Goal: Task Accomplishment & Management: Use online tool/utility

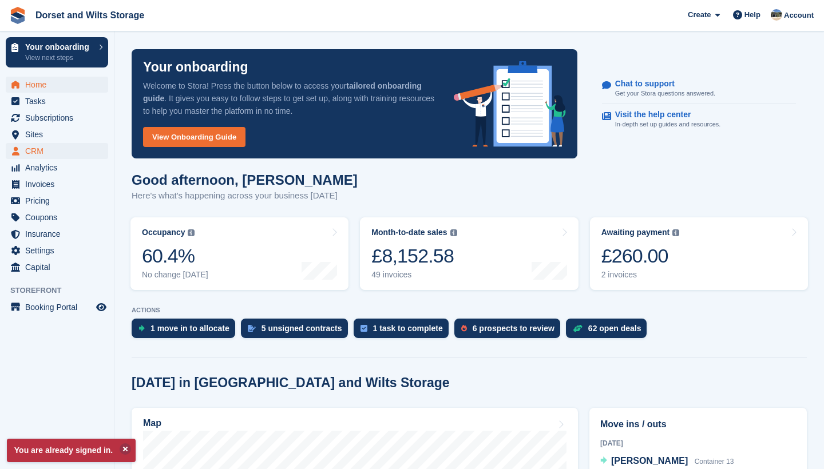
click at [39, 151] on span "CRM" at bounding box center [59, 151] width 69 height 16
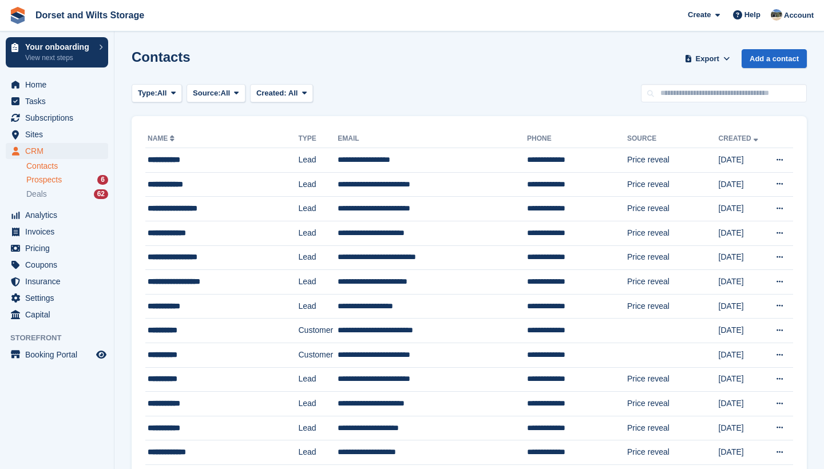
click at [46, 177] on span "Prospects" at bounding box center [43, 180] width 35 height 11
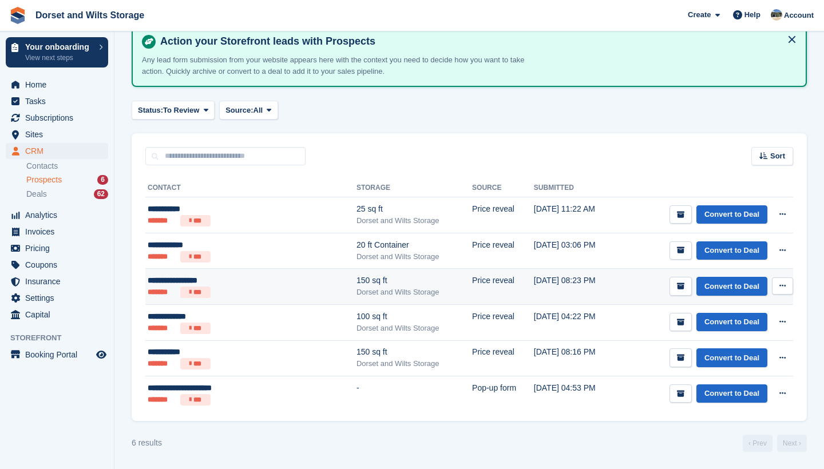
scroll to position [60, 0]
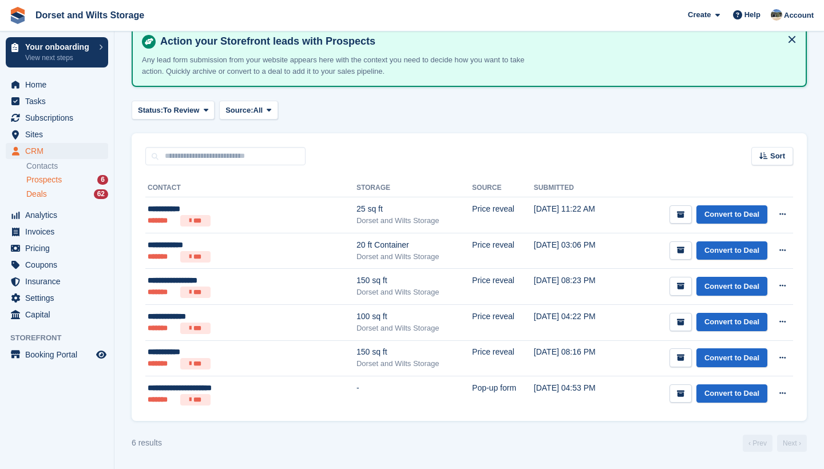
click at [41, 197] on span "Deals" at bounding box center [36, 194] width 21 height 11
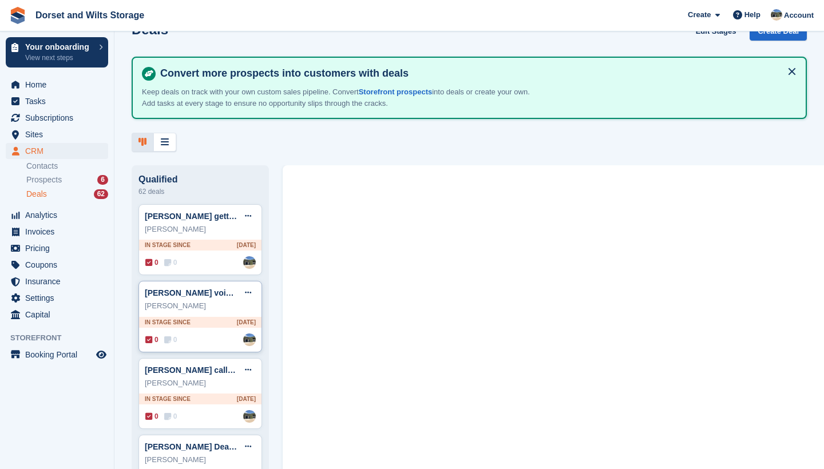
scroll to position [38, 0]
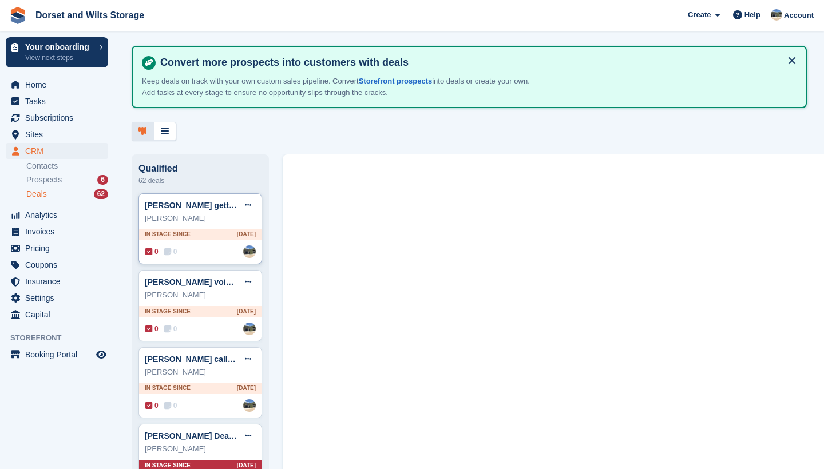
click at [201, 211] on div "Andy Grant getting back to me today Edit deal Mark as won Mark as lost Delete d…" at bounding box center [200, 205] width 111 height 17
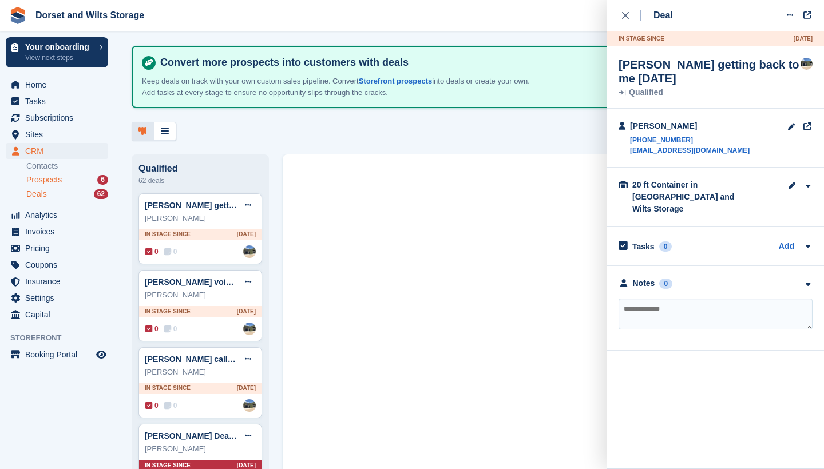
click at [41, 177] on span "Prospects" at bounding box center [43, 180] width 35 height 11
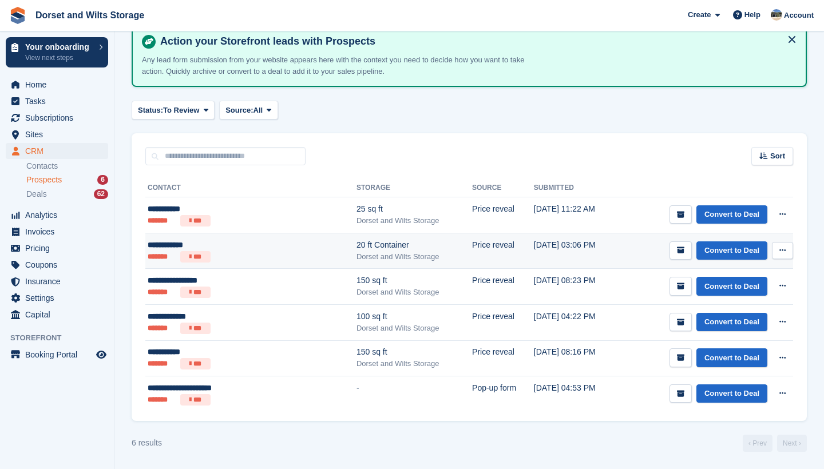
scroll to position [60, 0]
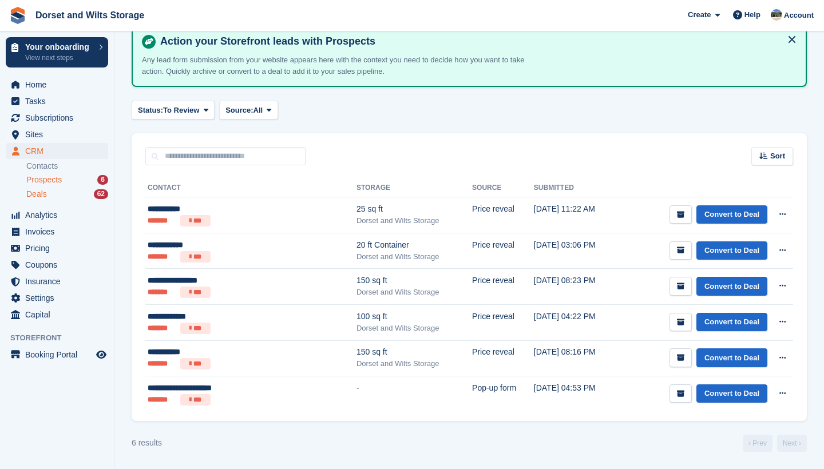
click at [44, 193] on span "Deals" at bounding box center [36, 194] width 21 height 11
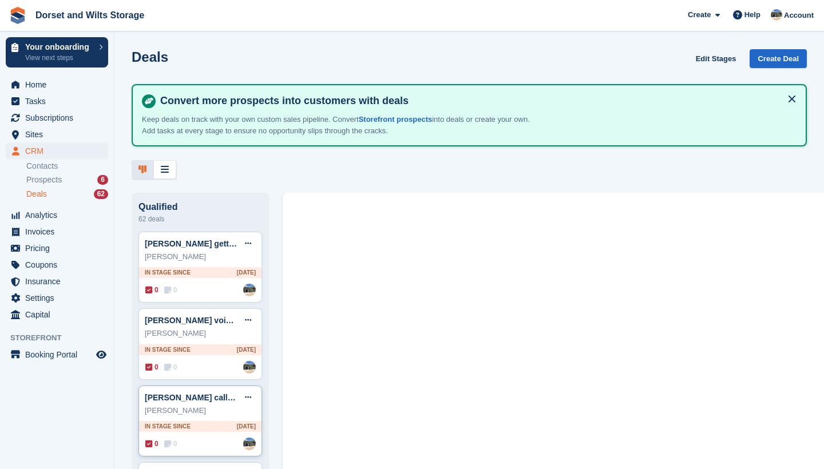
scroll to position [75, 0]
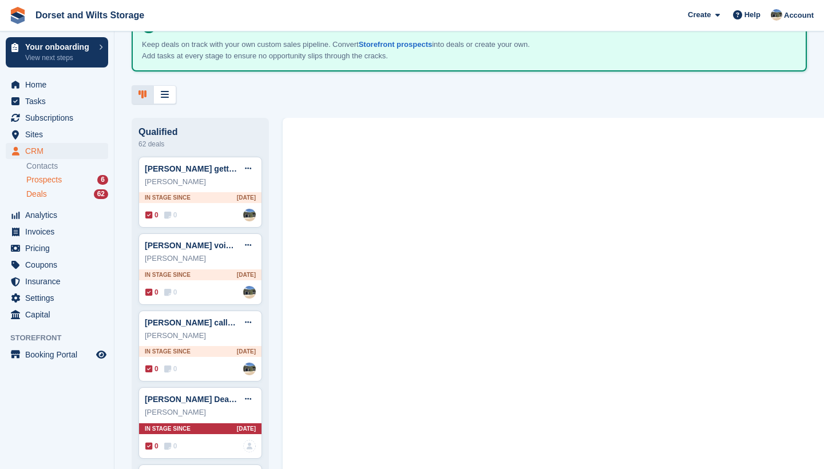
click at [48, 175] on span "Prospects" at bounding box center [43, 180] width 35 height 11
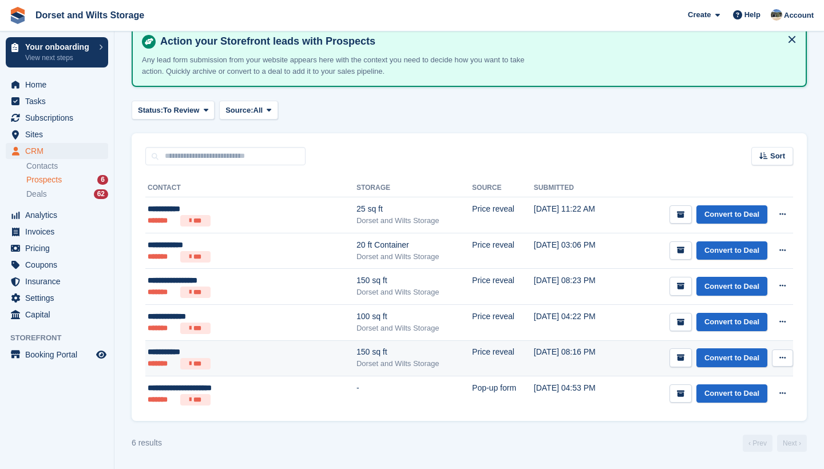
scroll to position [60, 0]
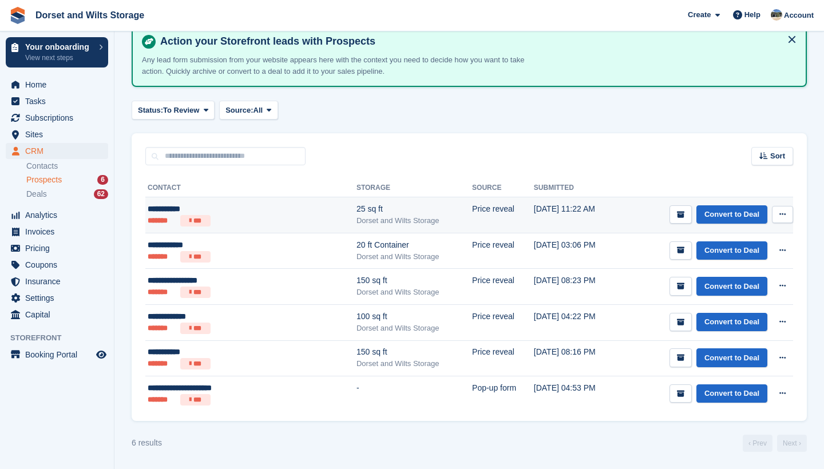
click at [263, 217] on ul "******* ***" at bounding box center [222, 220] width 149 height 11
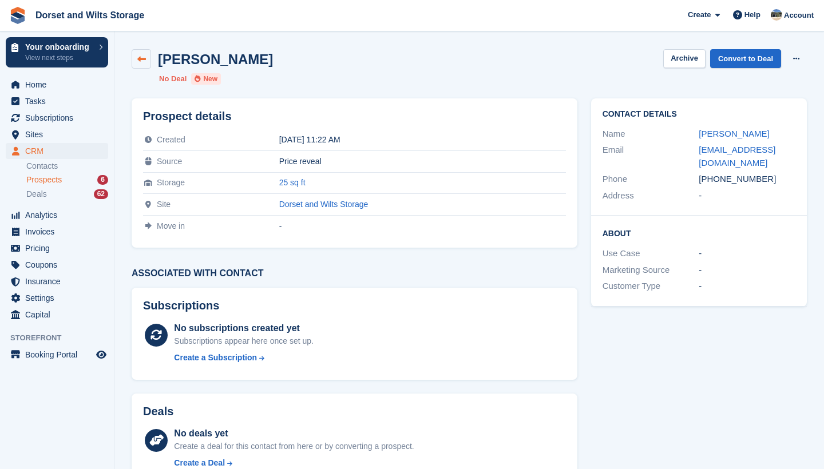
click at [145, 58] on icon at bounding box center [141, 59] width 9 height 9
